Goal: Transaction & Acquisition: Purchase product/service

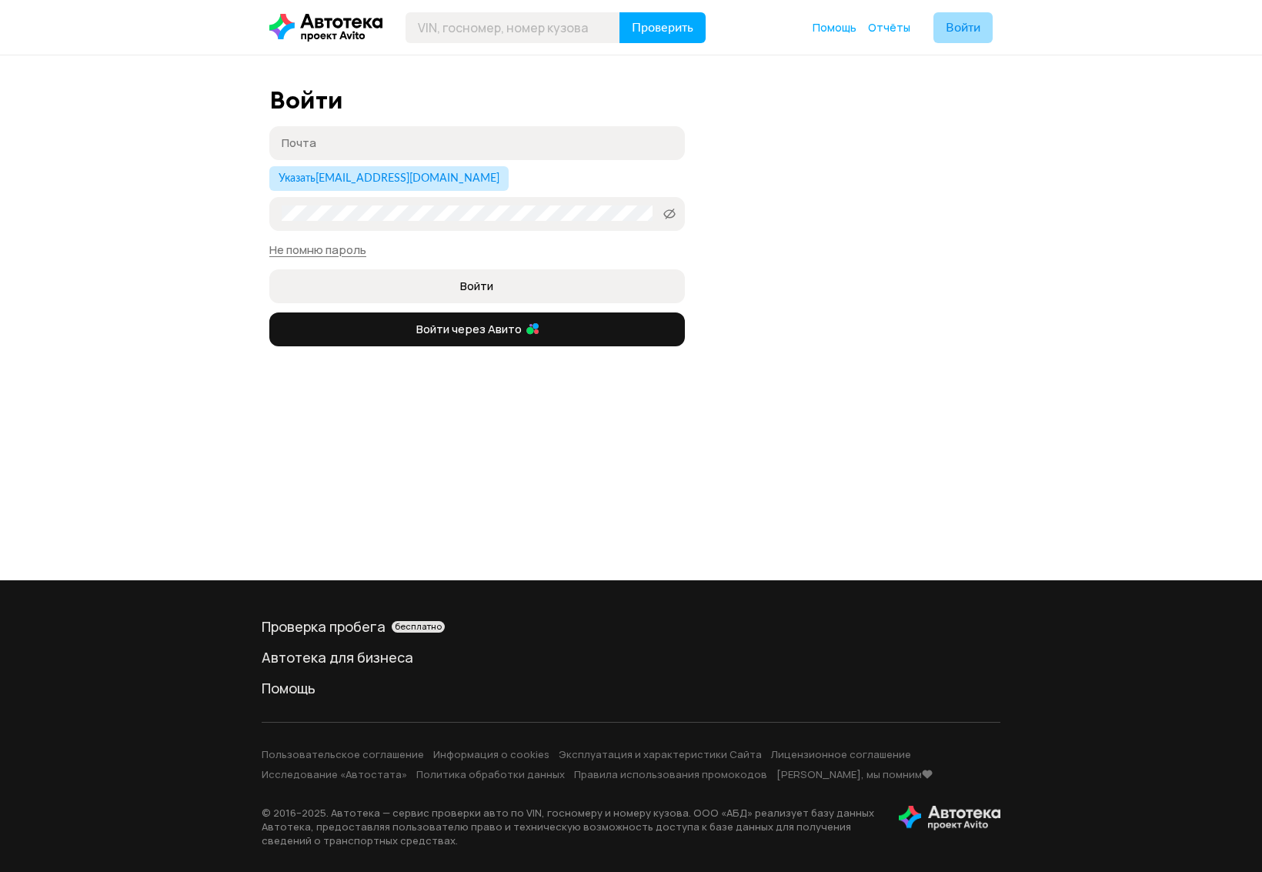
type input "[EMAIL_ADDRESS][DOMAIN_NAME]"
click at [955, 27] on span "Войти" at bounding box center [962, 28] width 35 height 12
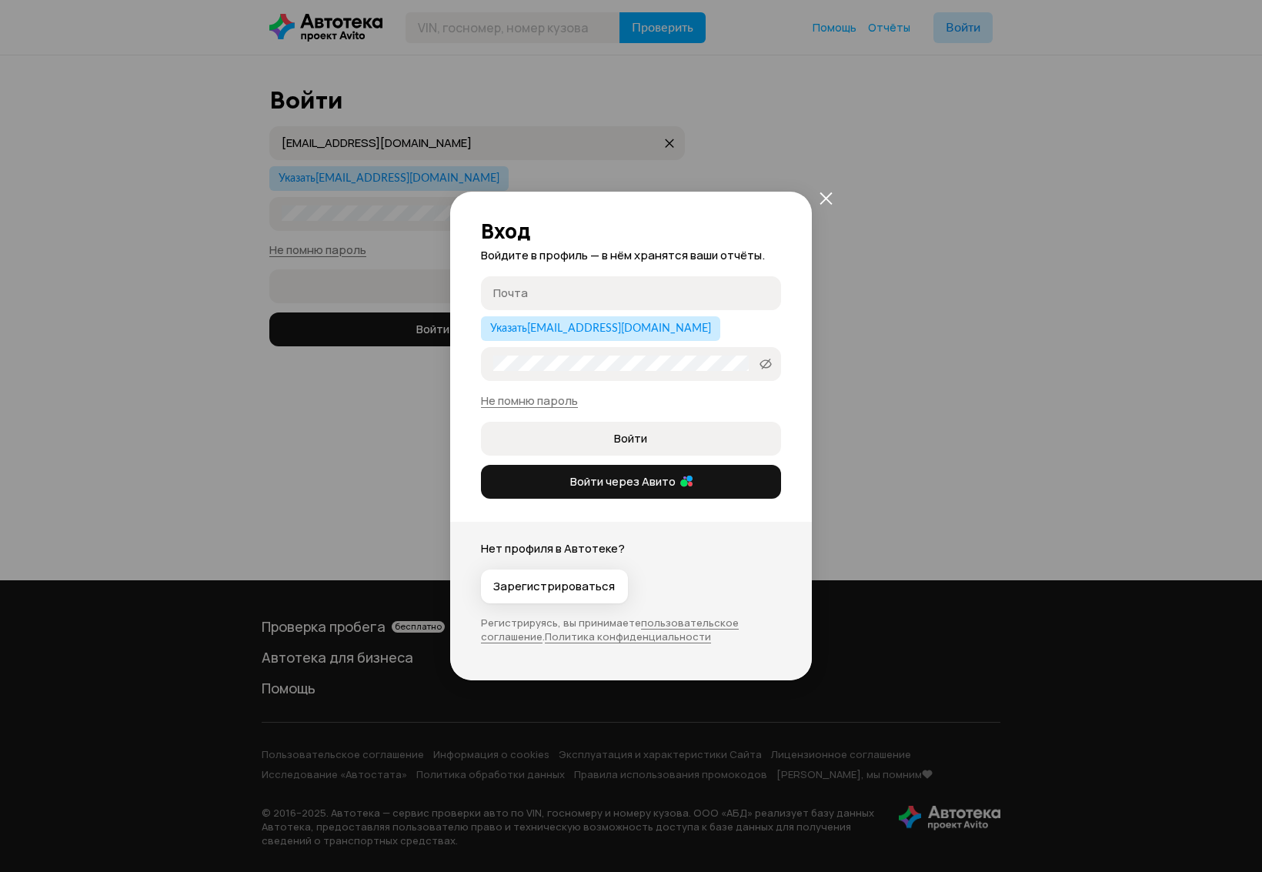
type input "[EMAIL_ADDRESS][DOMAIN_NAME]"
click at [818, 197] on button "закрыть" at bounding box center [826, 198] width 28 height 28
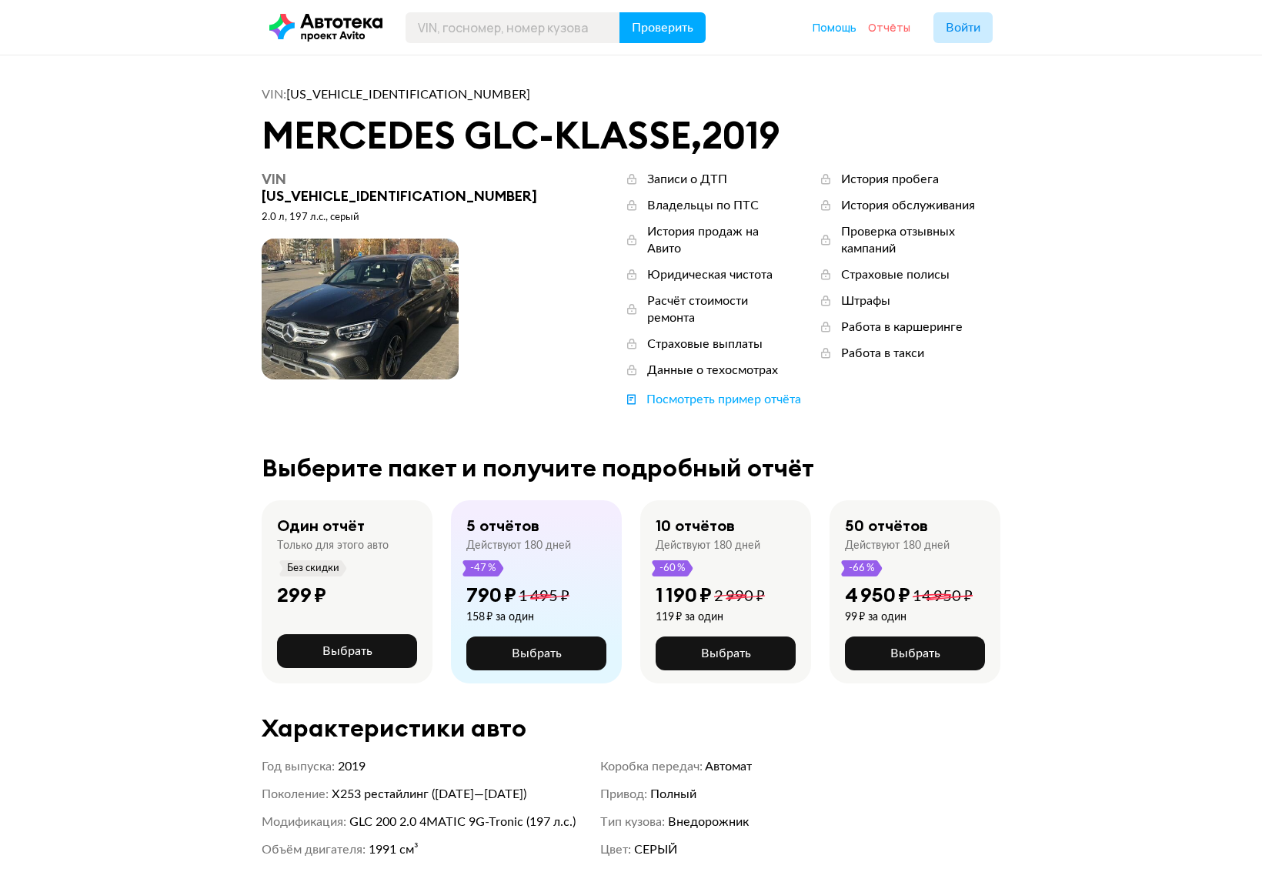
click at [895, 24] on span "Отчёты" at bounding box center [889, 27] width 42 height 15
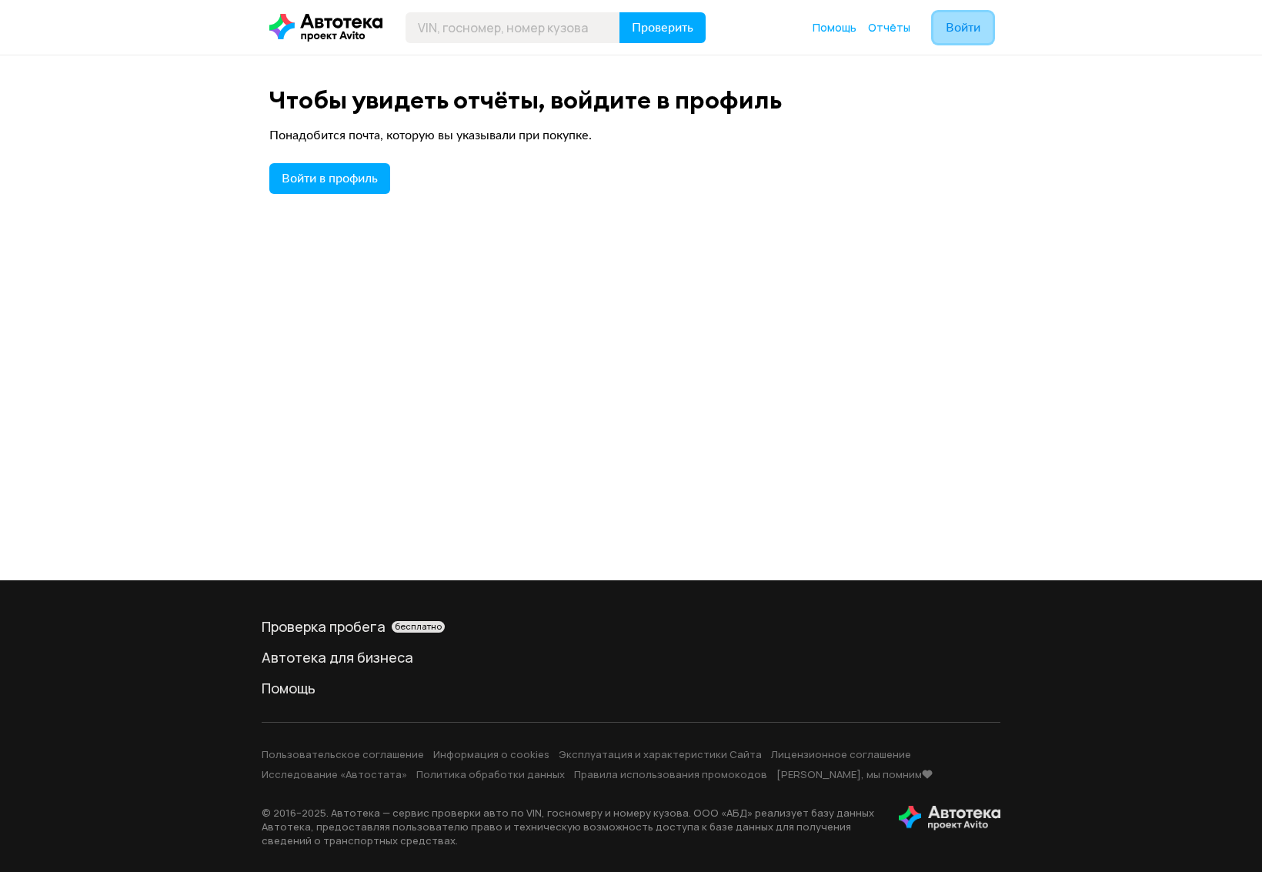
click at [964, 26] on span "Войти" at bounding box center [962, 28] width 35 height 12
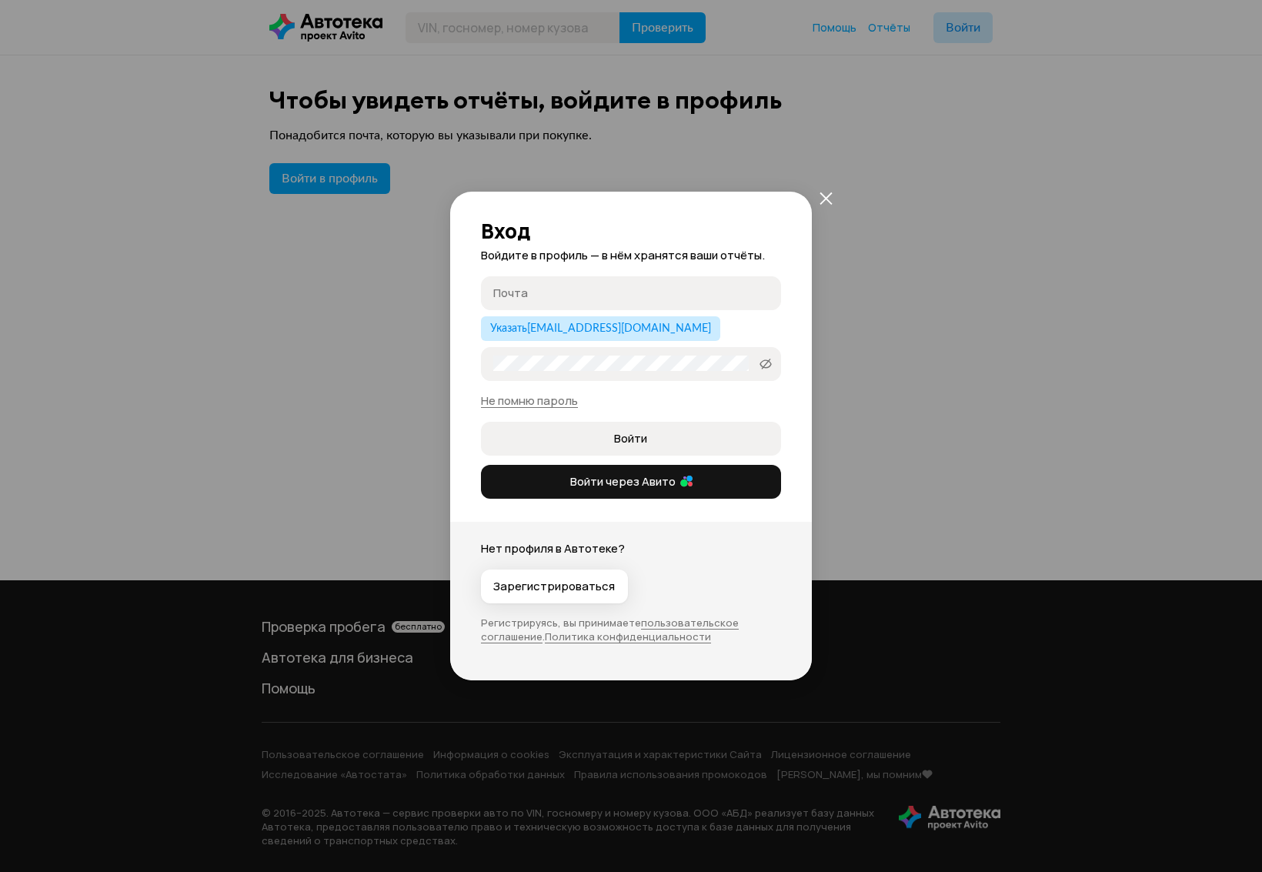
type input "[EMAIL_ADDRESS][DOMAIN_NAME]"
click at [635, 427] on button "Войти" at bounding box center [631, 439] width 300 height 34
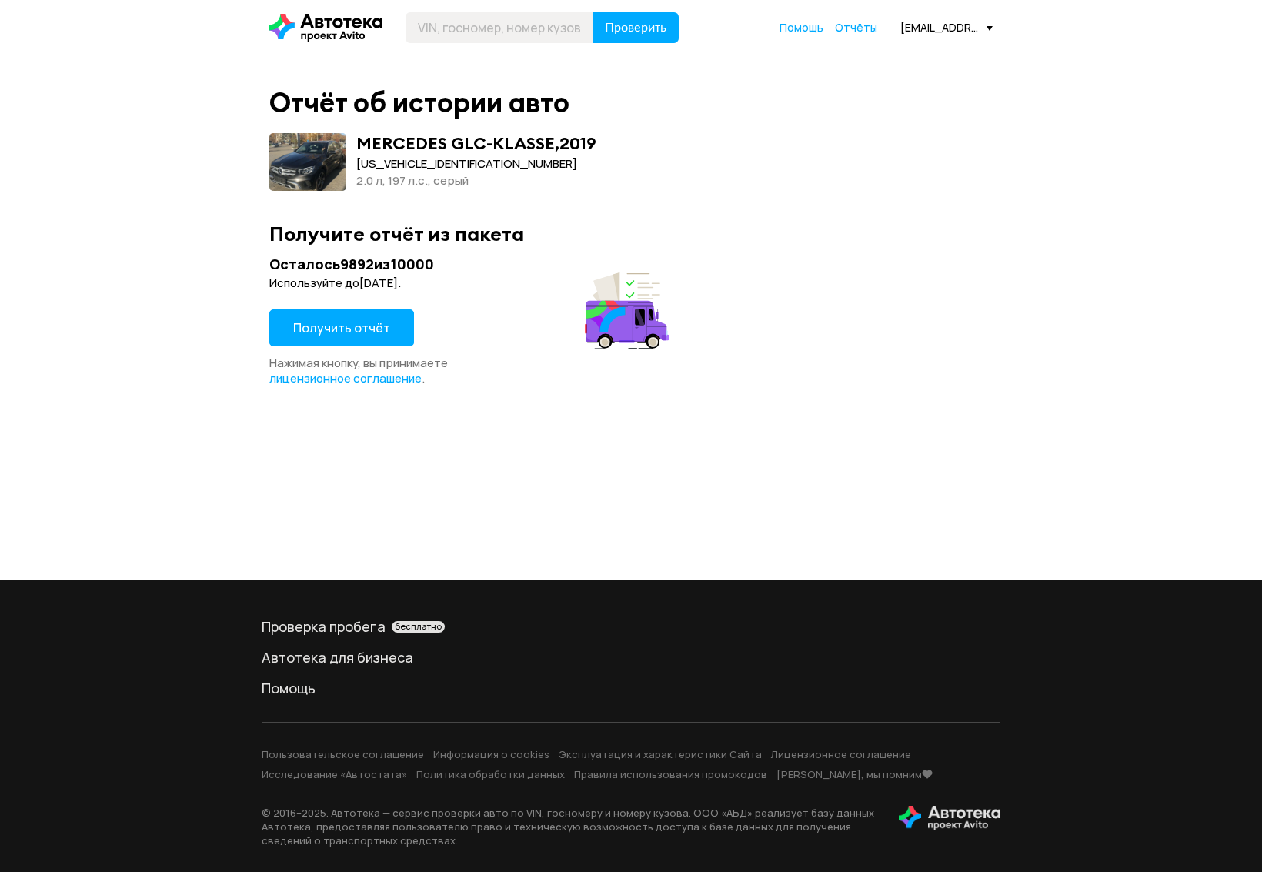
click at [943, 20] on div "[EMAIL_ADDRESS][DOMAIN_NAME]" at bounding box center [946, 27] width 92 height 15
click at [896, 213] on span "Выйти" at bounding box center [921, 214] width 144 height 39
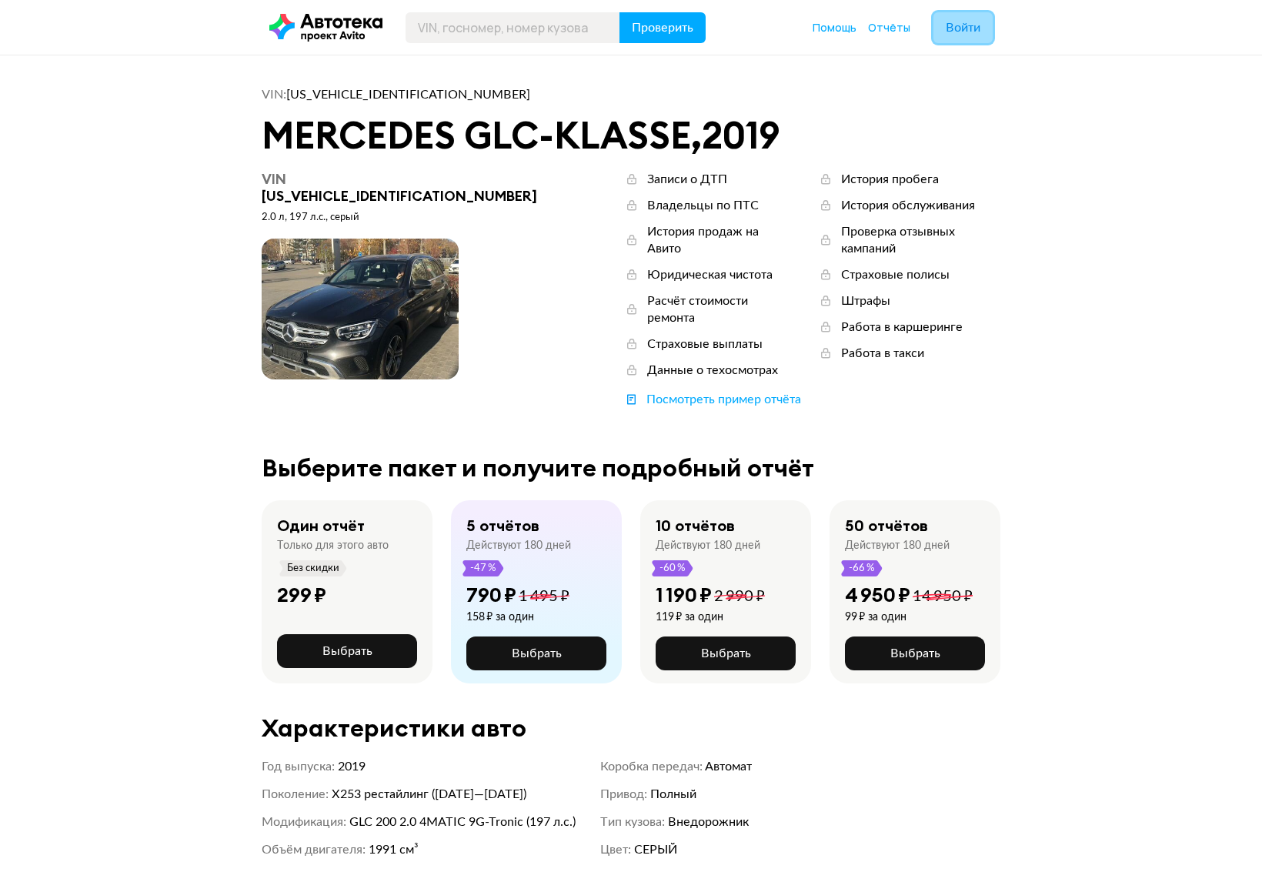
click at [972, 29] on span "Войти" at bounding box center [962, 28] width 35 height 12
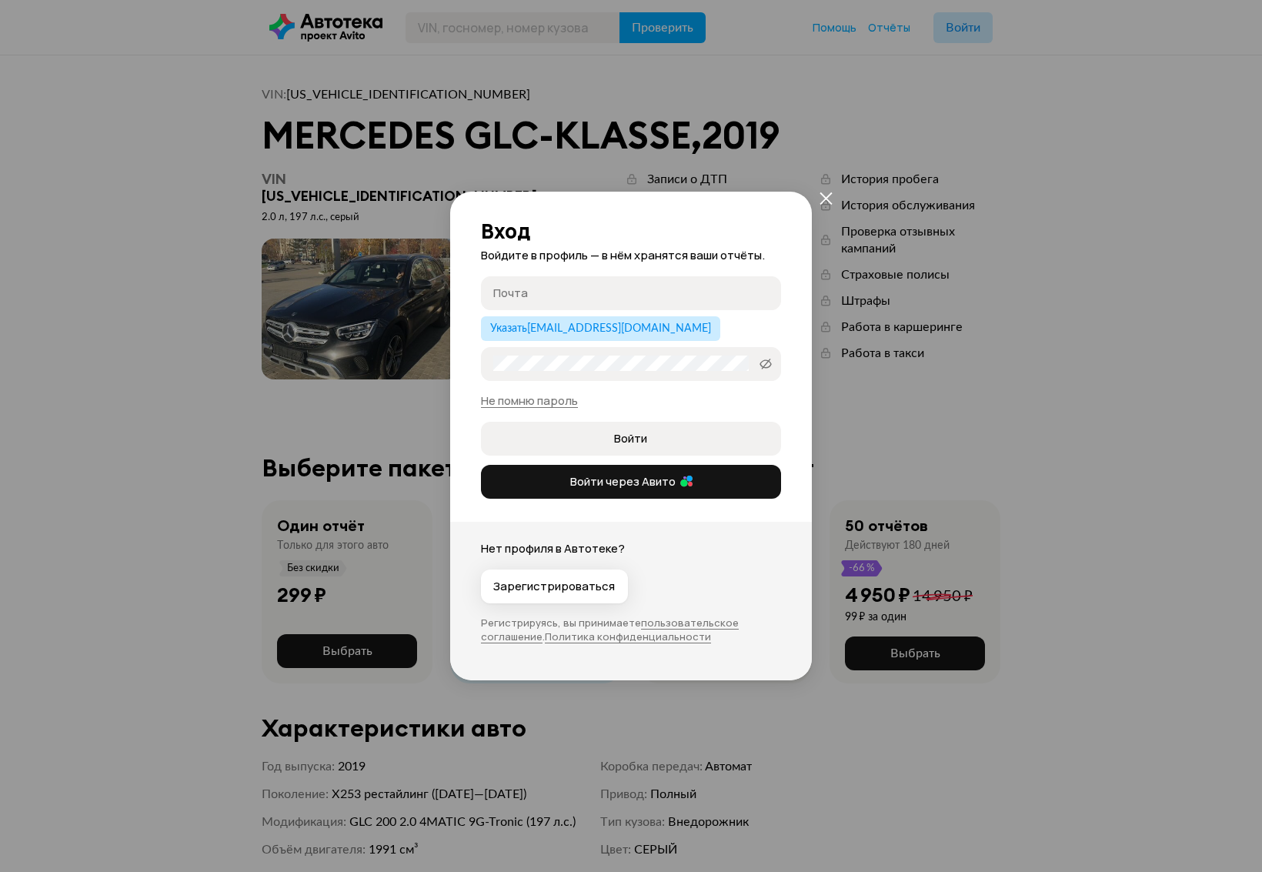
type input "[EMAIL_ADDRESS][DOMAIN_NAME]"
click at [635, 441] on span "Войти" at bounding box center [630, 438] width 33 height 15
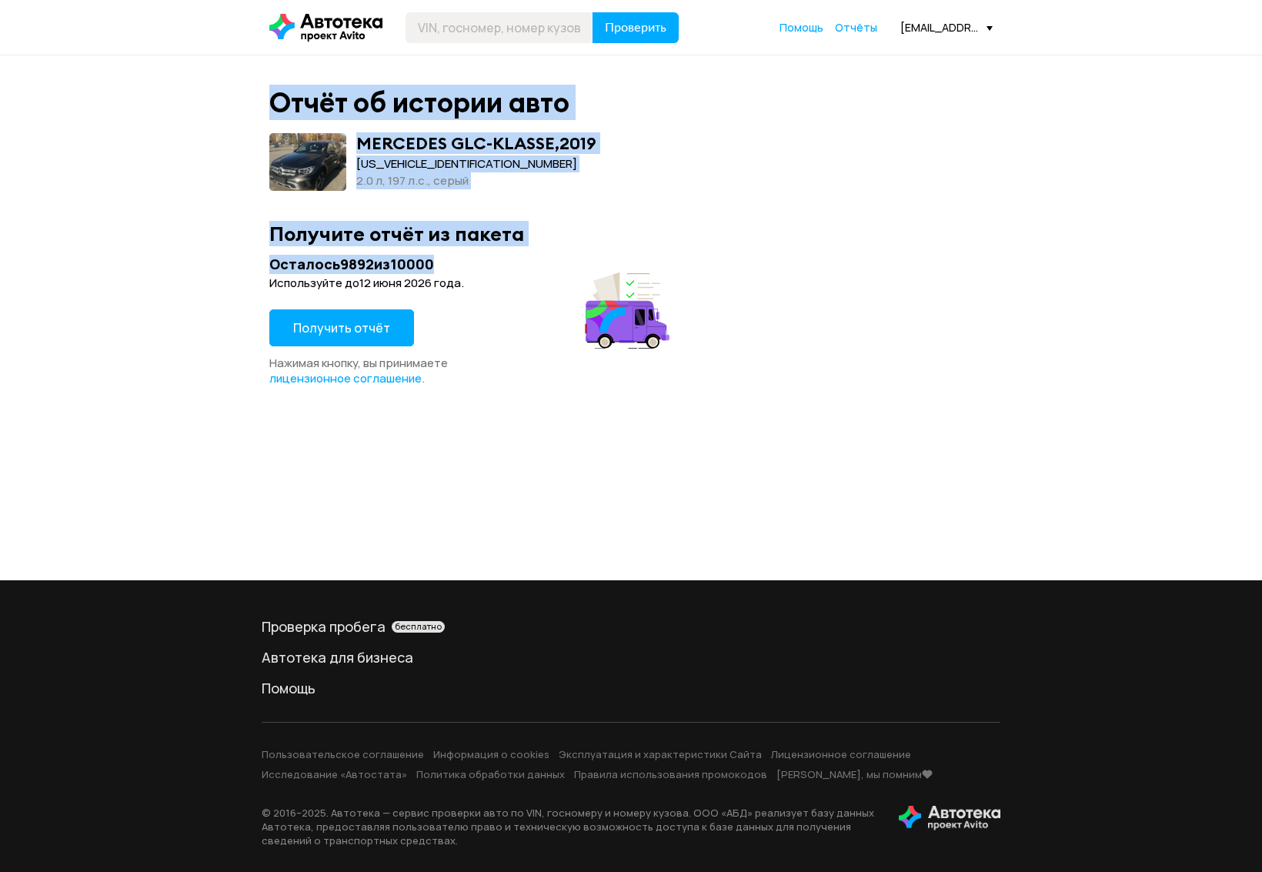
drag, startPoint x: 216, startPoint y: 108, endPoint x: 402, endPoint y: 223, distance: 218.4
click at [405, 232] on div "Отчёт об истории авто MERCEDES GLC-KLASSE , 2019 WDC2539811V216353 2.0 л, 197 л…" at bounding box center [631, 317] width 1262 height 525
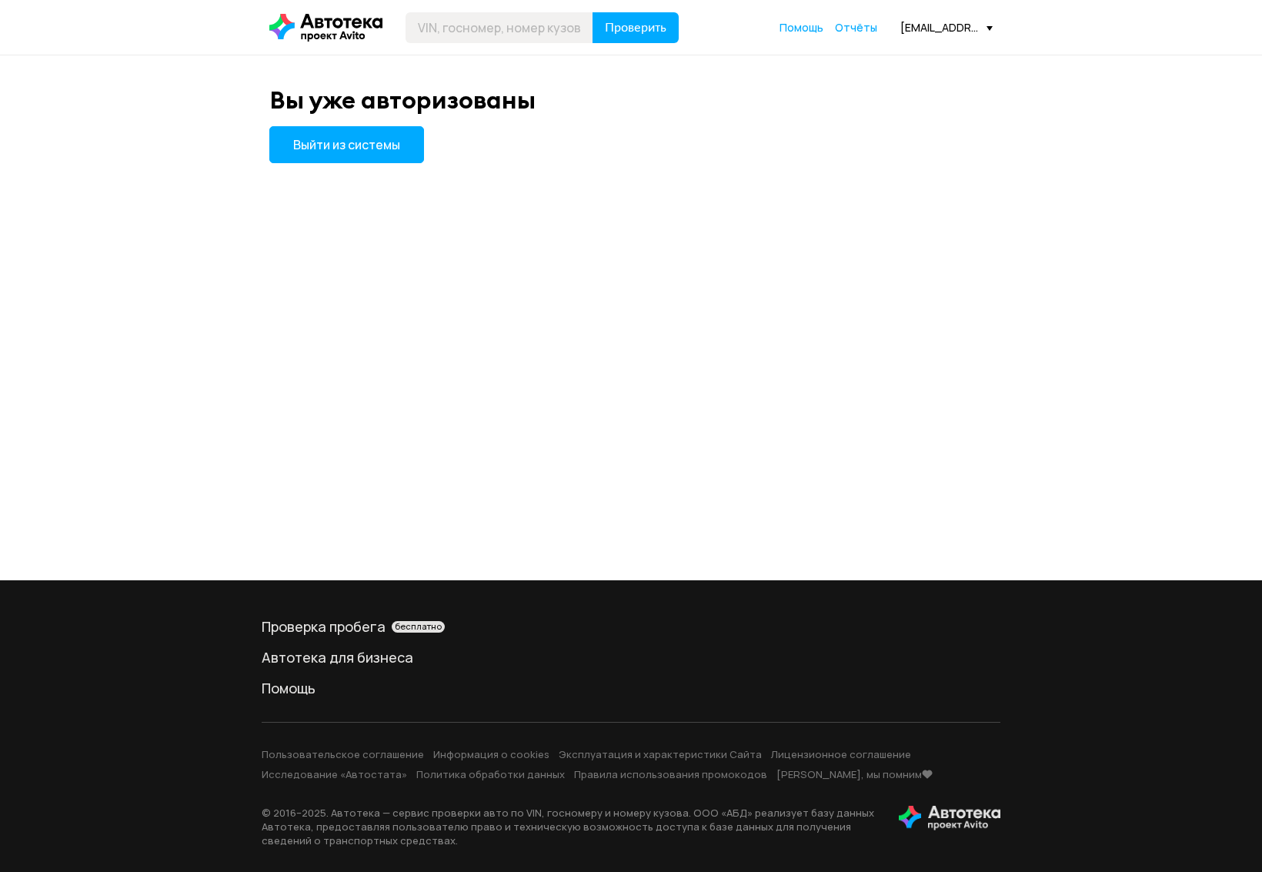
click at [345, 145] on span "Выйти из системы" at bounding box center [346, 144] width 107 height 17
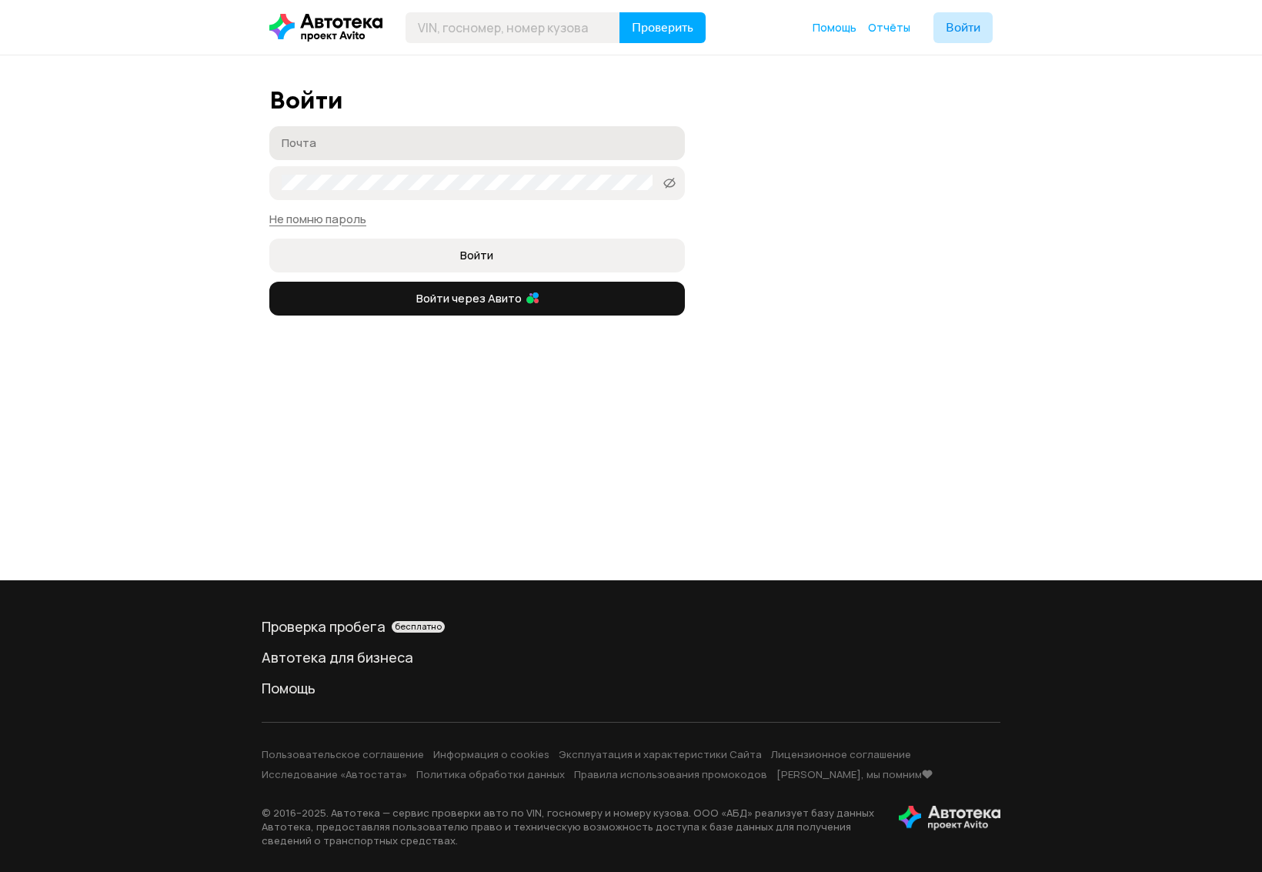
type input "[EMAIL_ADDRESS][DOMAIN_NAME]"
click at [325, 131] on label "[EMAIL_ADDRESS][DOMAIN_NAME] [EMAIL_ADDRESS][DOMAIN_NAME]" at bounding box center [476, 143] width 415 height 34
click at [325, 135] on input "[EMAIL_ADDRESS][DOMAIN_NAME]" at bounding box center [472, 142] width 380 height 15
